Goal: Task Accomplishment & Management: Use online tool/utility

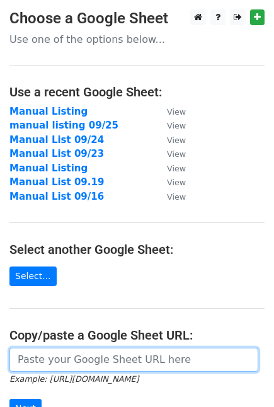
click at [82, 357] on input "url" at bounding box center [133, 360] width 249 height 24
paste input "https://docs.google.com/spreadsheets/d/190A0J3J5VUlJMoFs6GWOz0286um0ld02Ei4U0WR…"
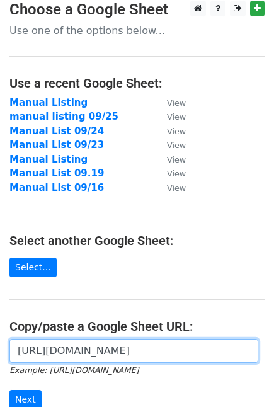
scroll to position [140, 0]
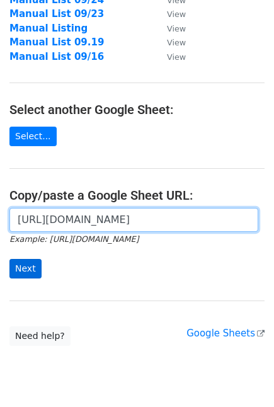
type input "https://docs.google.com/spreadsheets/d/190A0J3J5VUlJMoFs6GWOz0286um0ld02Ei4U0WR…"
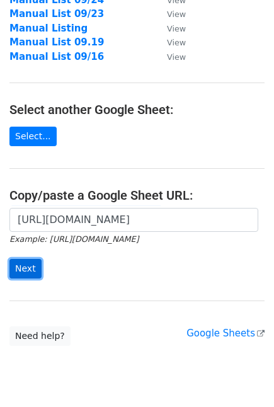
click at [25, 274] on input "Next" at bounding box center [25, 269] width 32 height 20
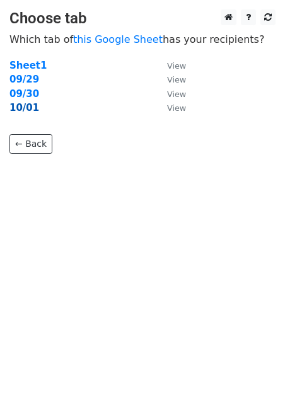
click at [29, 110] on strong "10/01" at bounding box center [24, 107] width 30 height 11
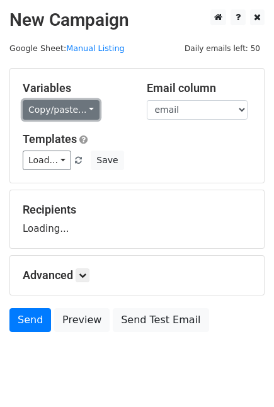
click at [52, 105] on link "Copy/paste..." at bounding box center [61, 110] width 77 height 20
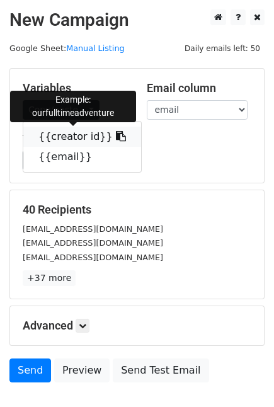
click at [56, 131] on link "{{creator id}}" at bounding box center [82, 137] width 118 height 20
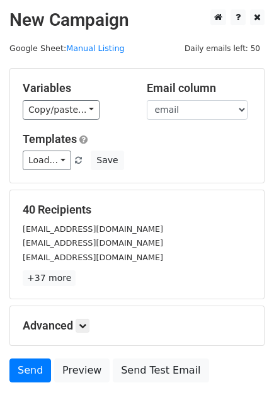
scroll to position [83, 0]
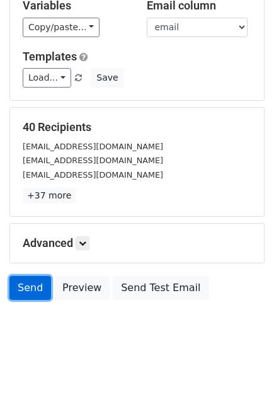
click at [23, 281] on link "Send" at bounding box center [30, 288] width 42 height 24
